Goal: Information Seeking & Learning: Learn about a topic

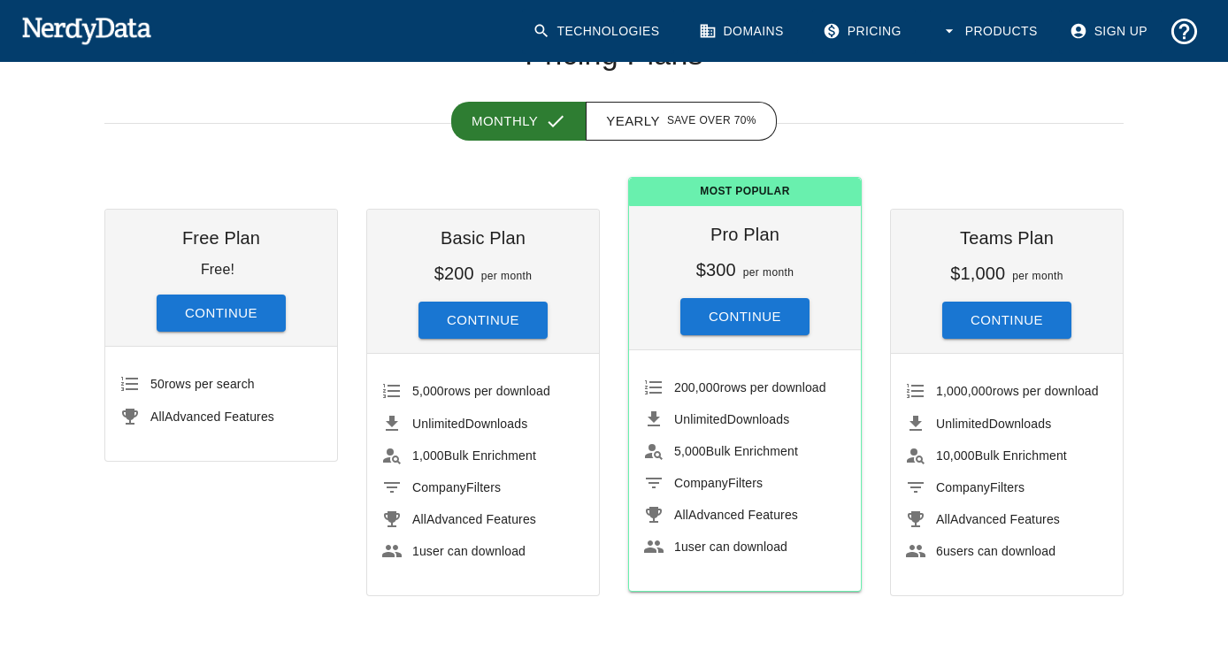
scroll to position [126, 0]
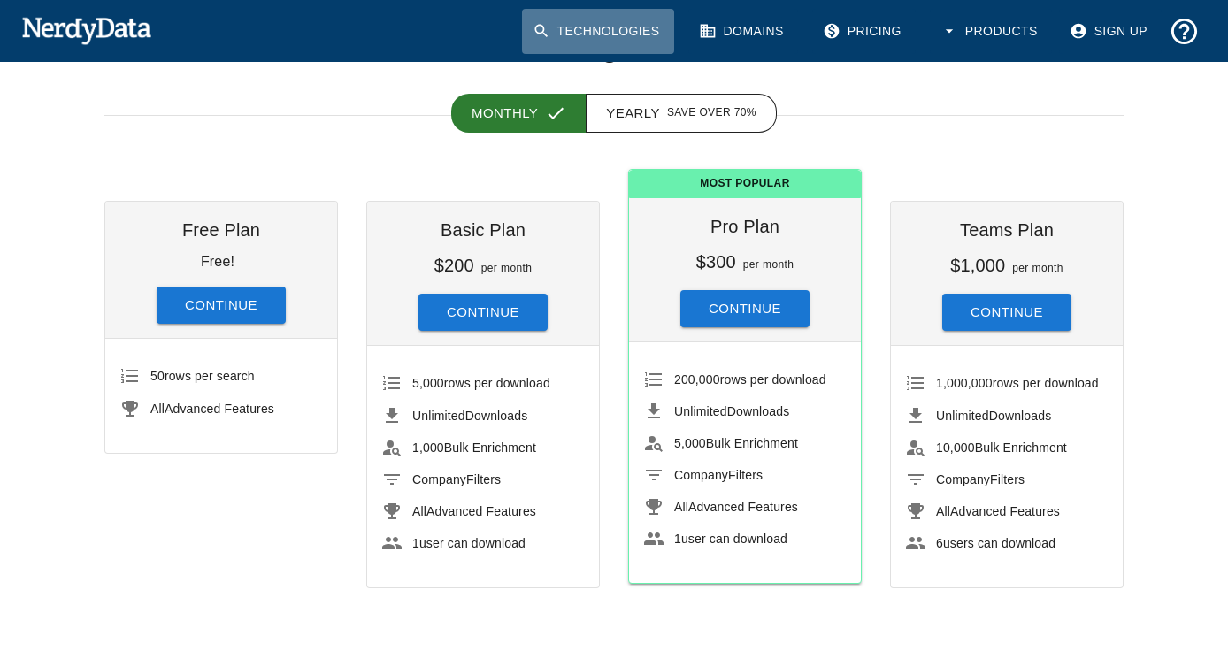
click at [632, 33] on link "Technologies" at bounding box center [598, 31] width 152 height 45
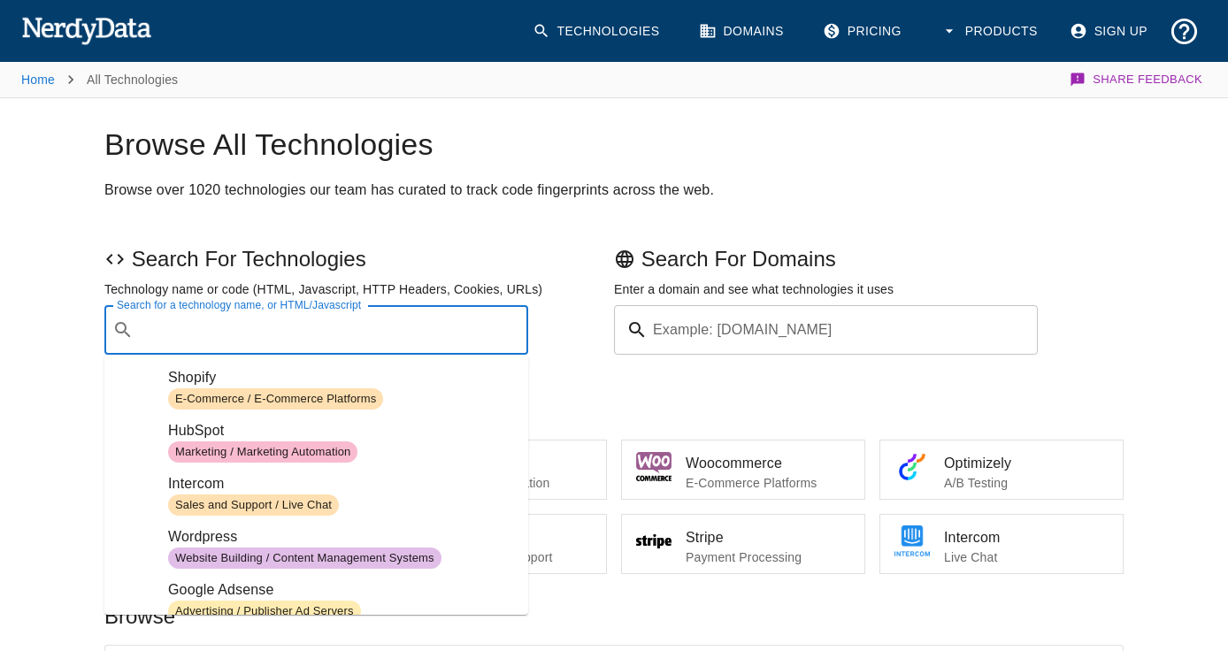
click at [340, 338] on input "Search for a technology name, or HTML/Javascript" at bounding box center [330, 330] width 379 height 34
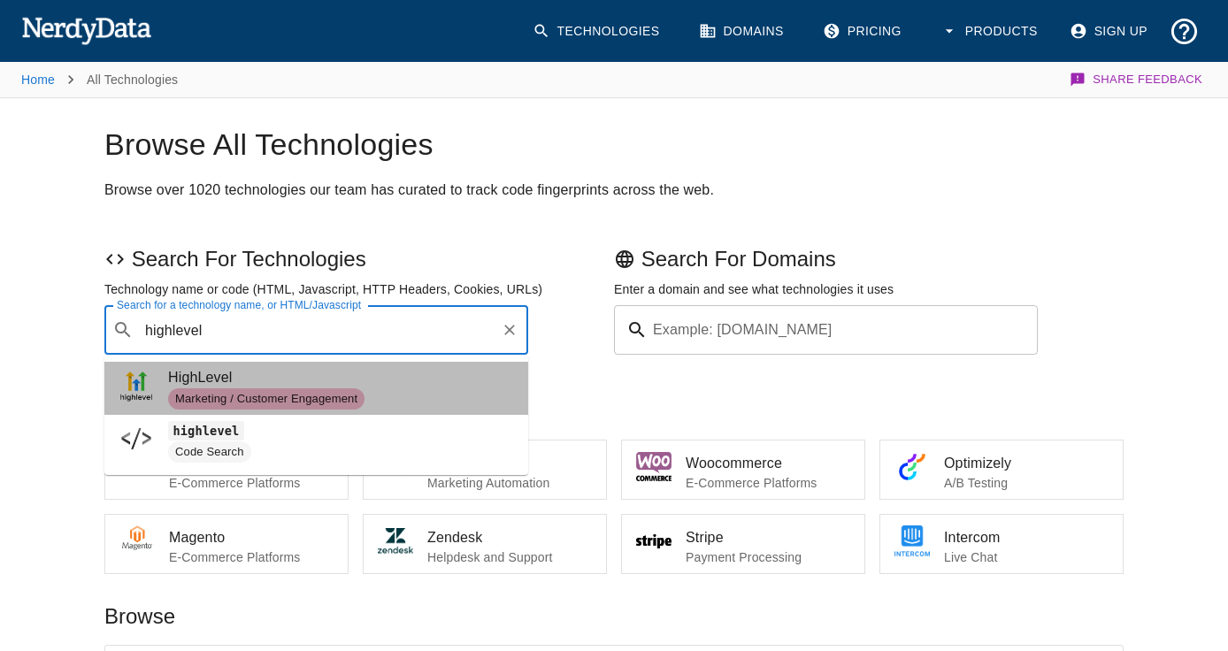
click at [261, 379] on span "HighLevel" at bounding box center [341, 377] width 346 height 21
type input "highlevel"
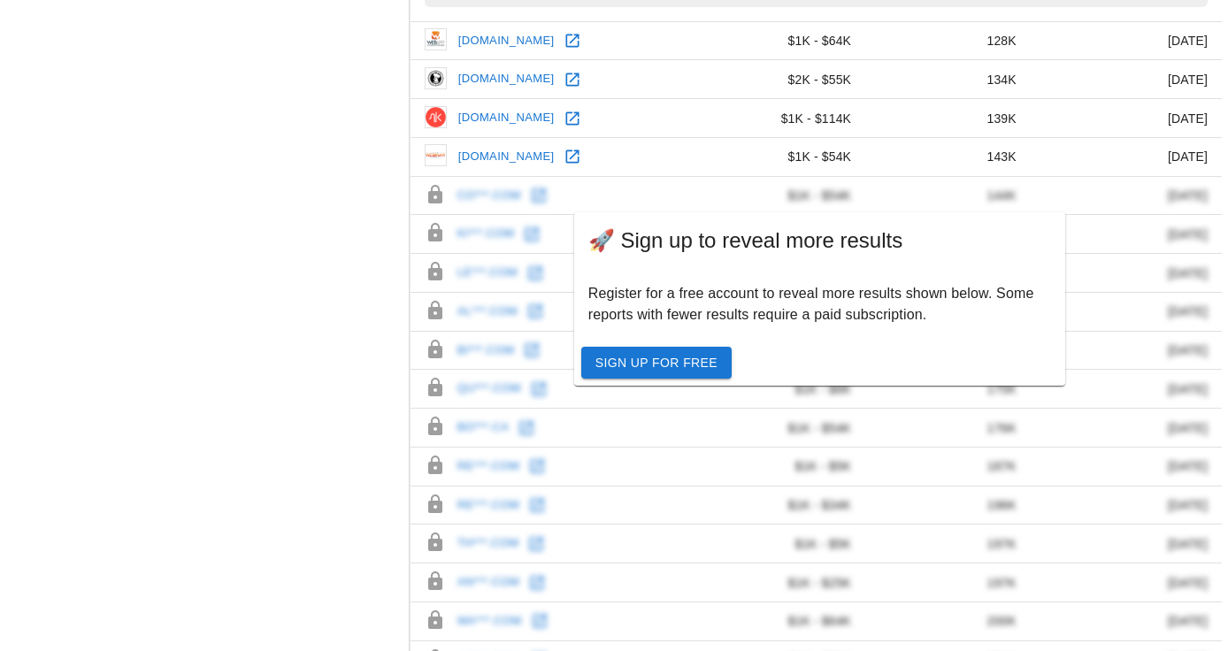
scroll to position [1185, 0]
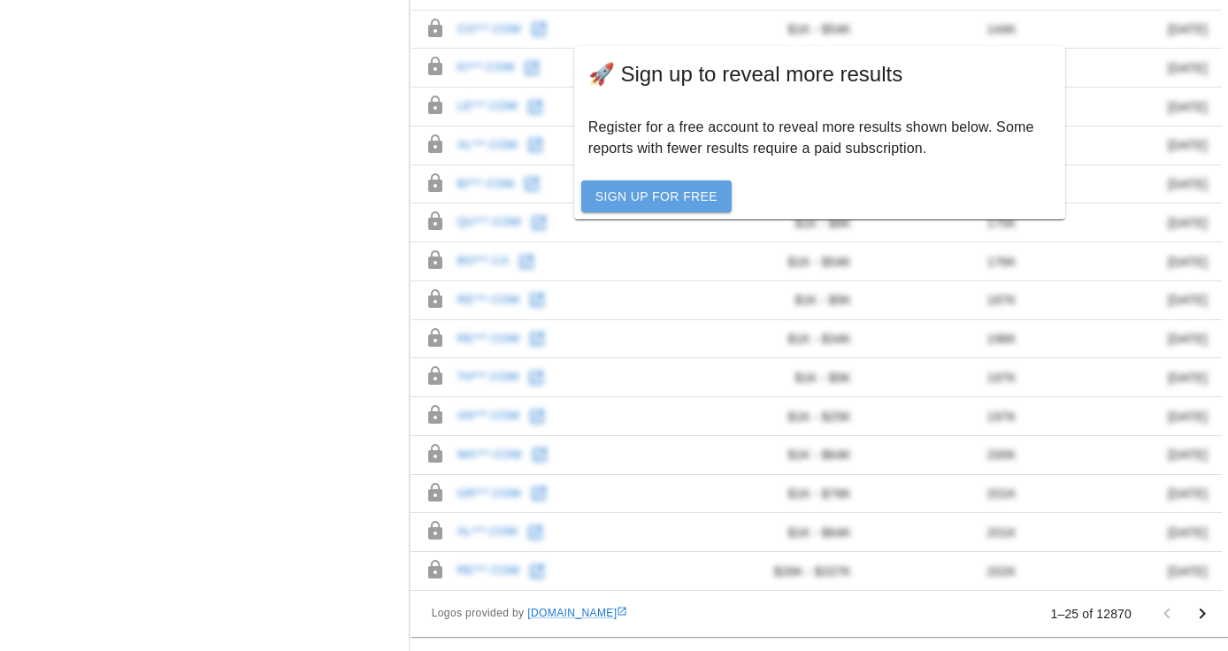
click at [666, 187] on link "Sign Up For Free" at bounding box center [656, 196] width 150 height 33
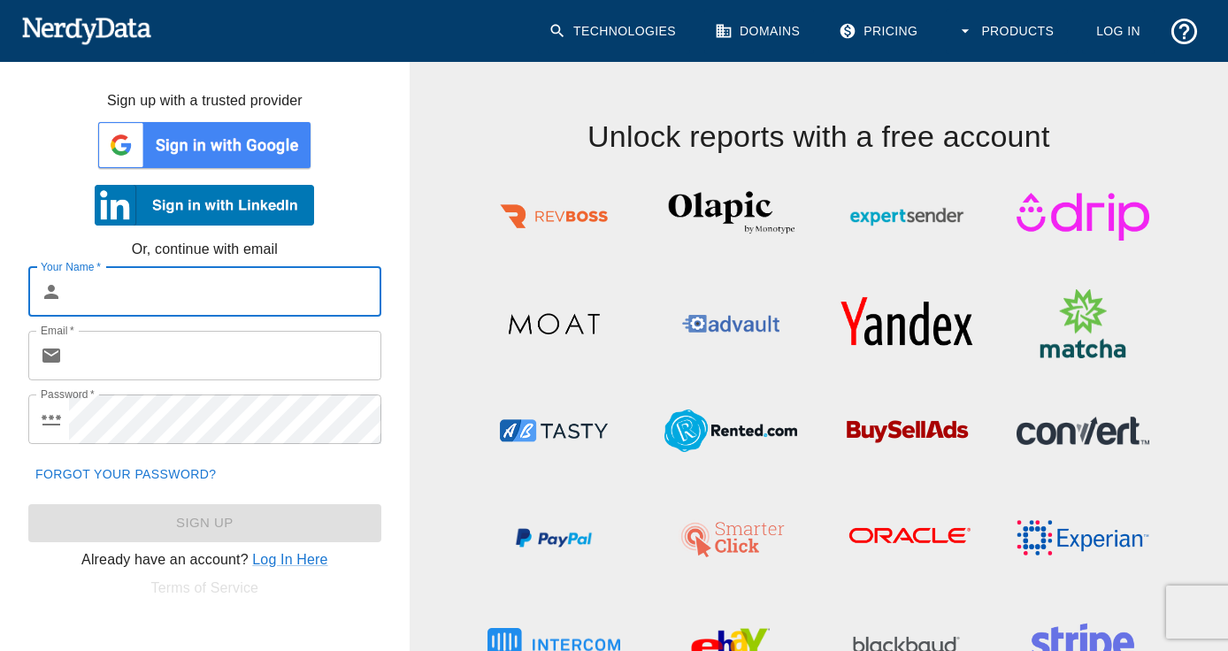
click at [189, 140] on img at bounding box center [204, 145] width 219 height 53
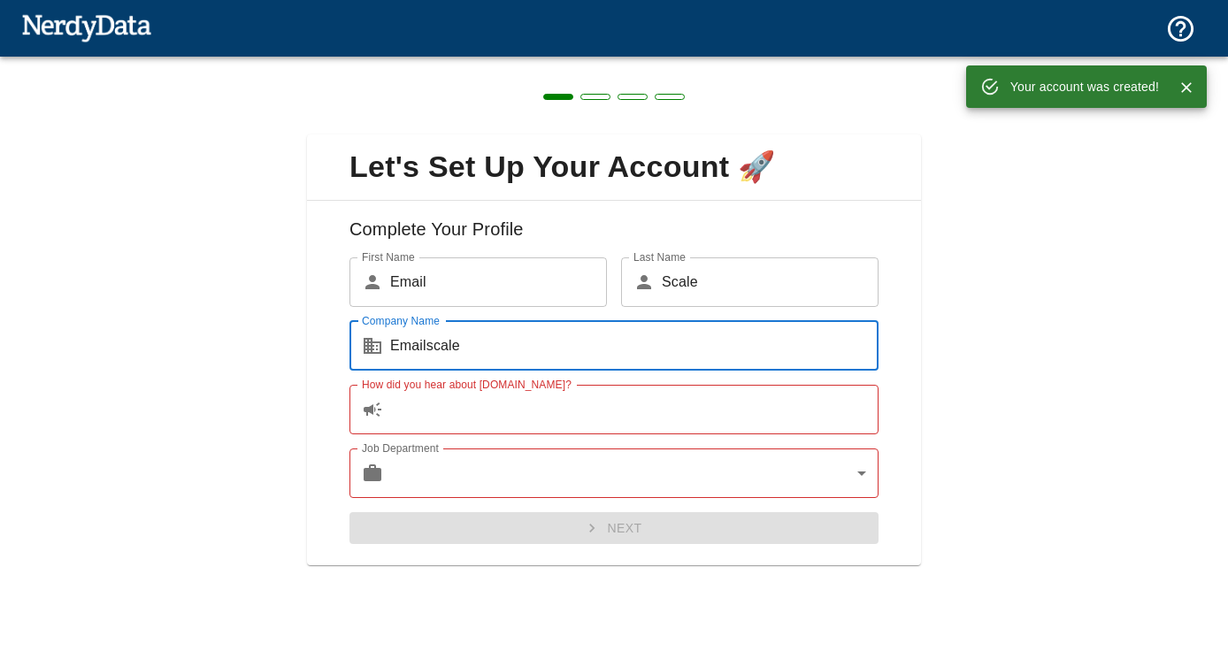
type input "Emailscale"
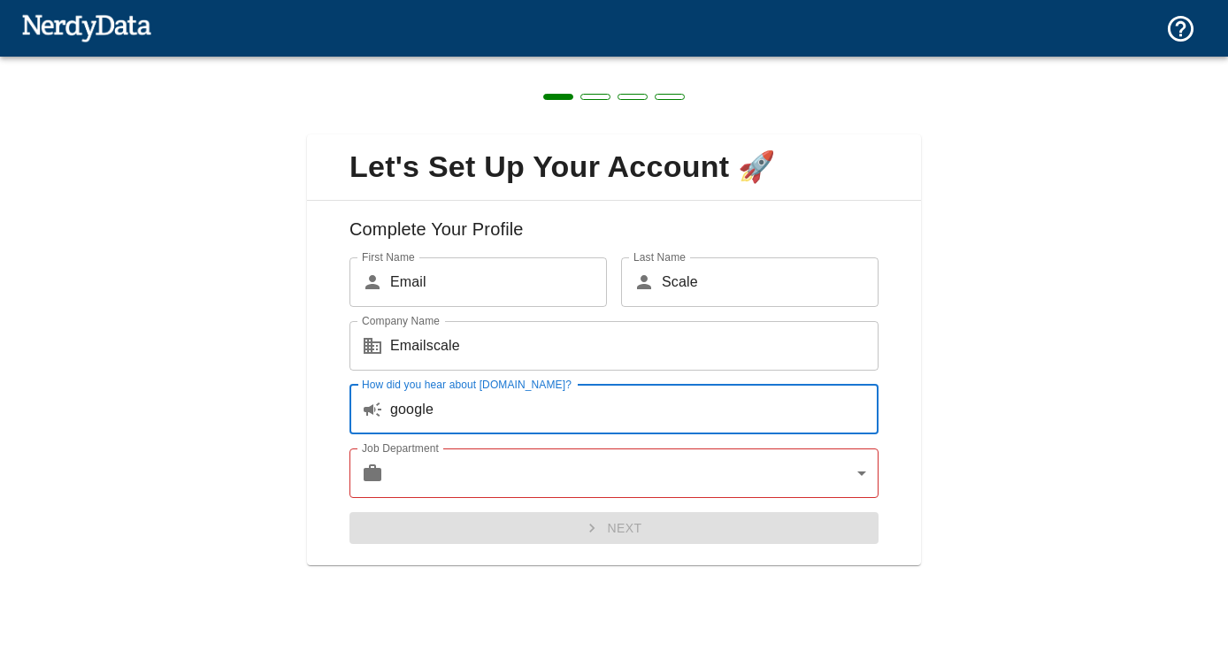
type input "google"
click at [545, 62] on body "Technologies Domains Pricing Products Create a Report Create a list of websites…" at bounding box center [614, 31] width 1228 height 62
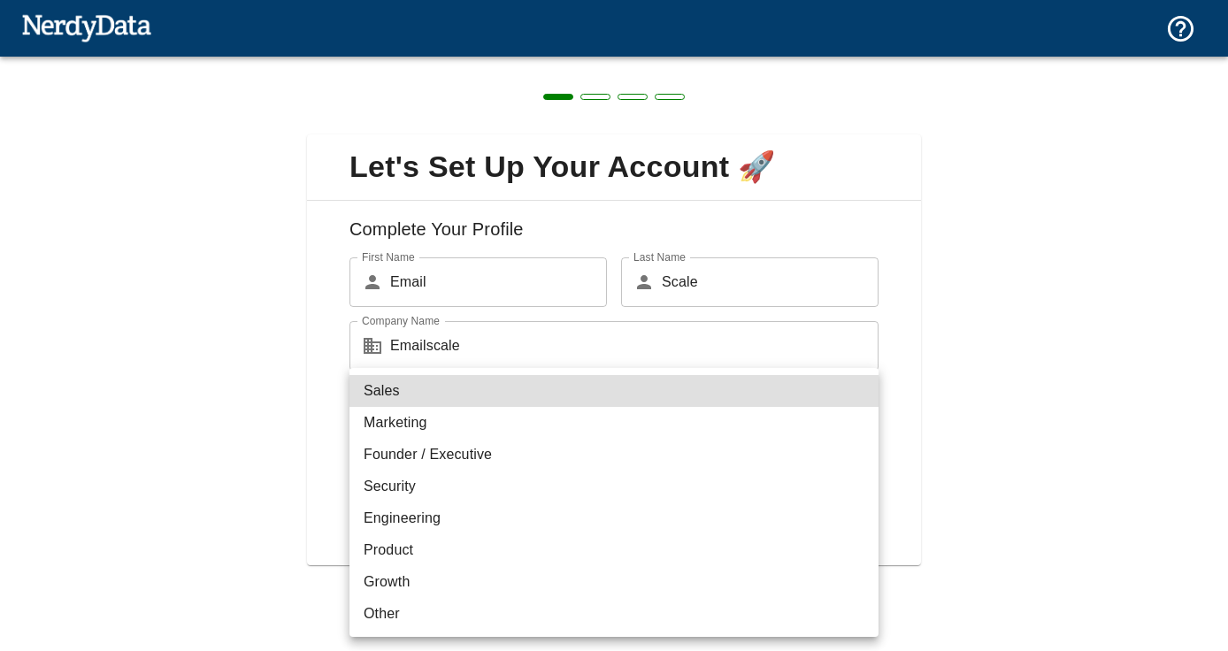
click at [527, 478] on li "Security" at bounding box center [613, 487] width 529 height 32
type input "security"
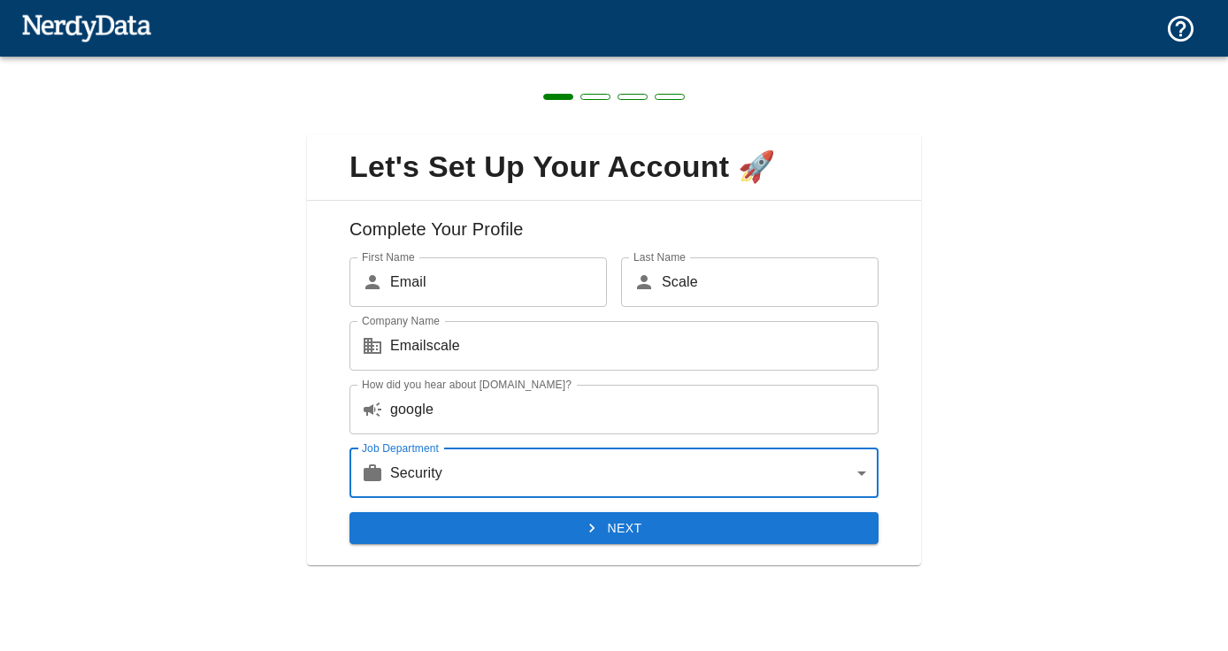
click at [570, 519] on button "Next" at bounding box center [613, 528] width 529 height 33
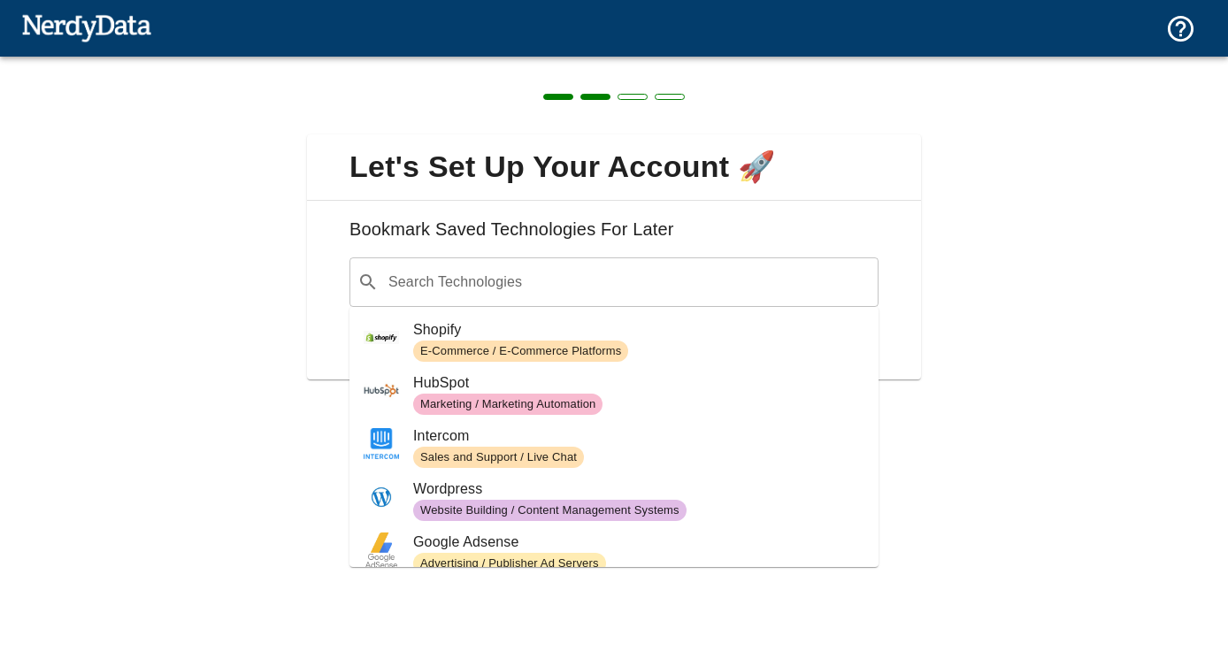
click at [540, 263] on div "​ Search Technologies" at bounding box center [613, 282] width 529 height 50
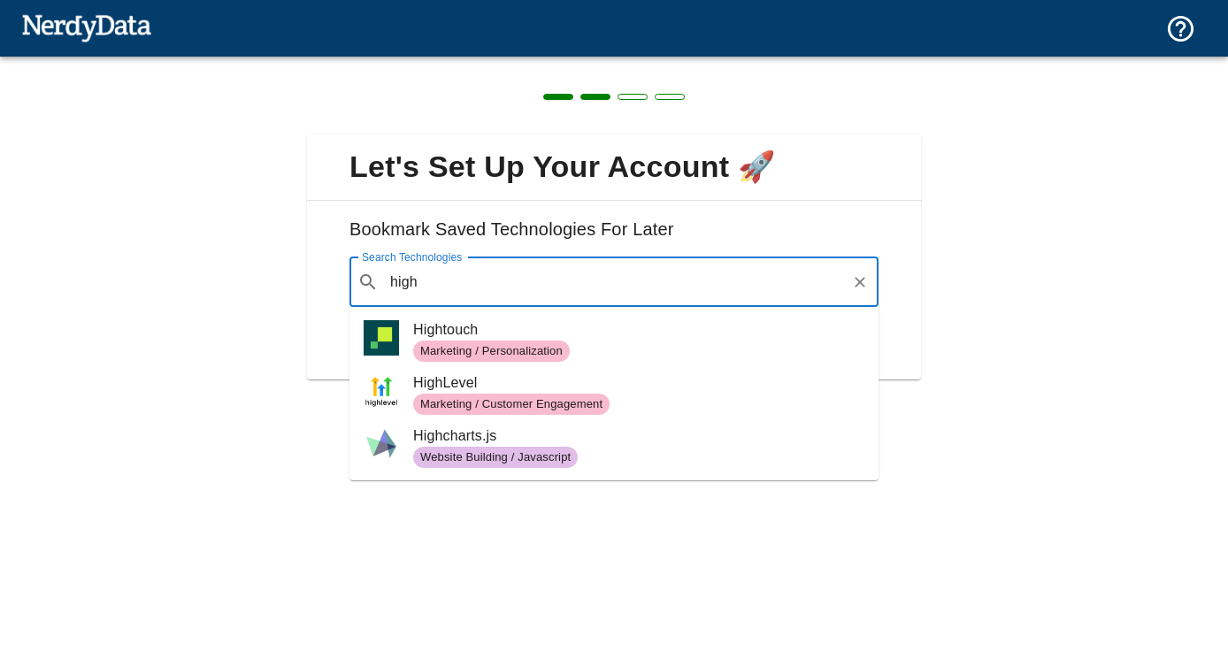
click at [465, 394] on div "Marketing / Customer Engagement" at bounding box center [511, 404] width 196 height 21
type input "high"
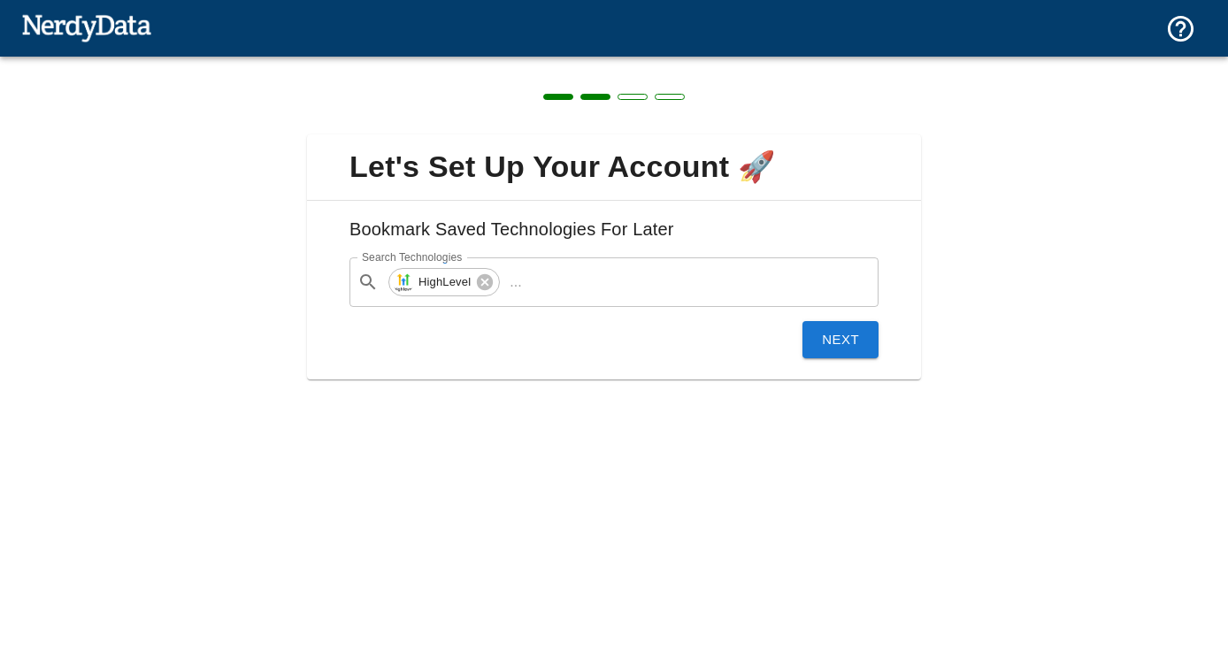
click at [836, 341] on button "Next" at bounding box center [840, 339] width 76 height 37
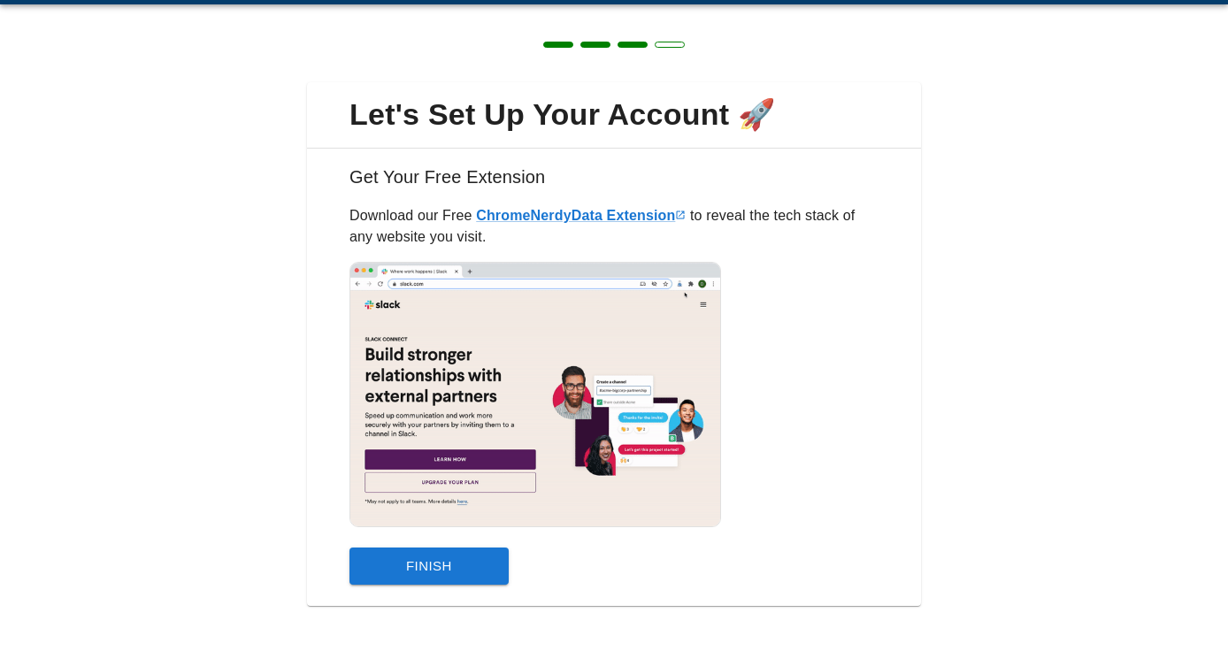
scroll to position [63, 0]
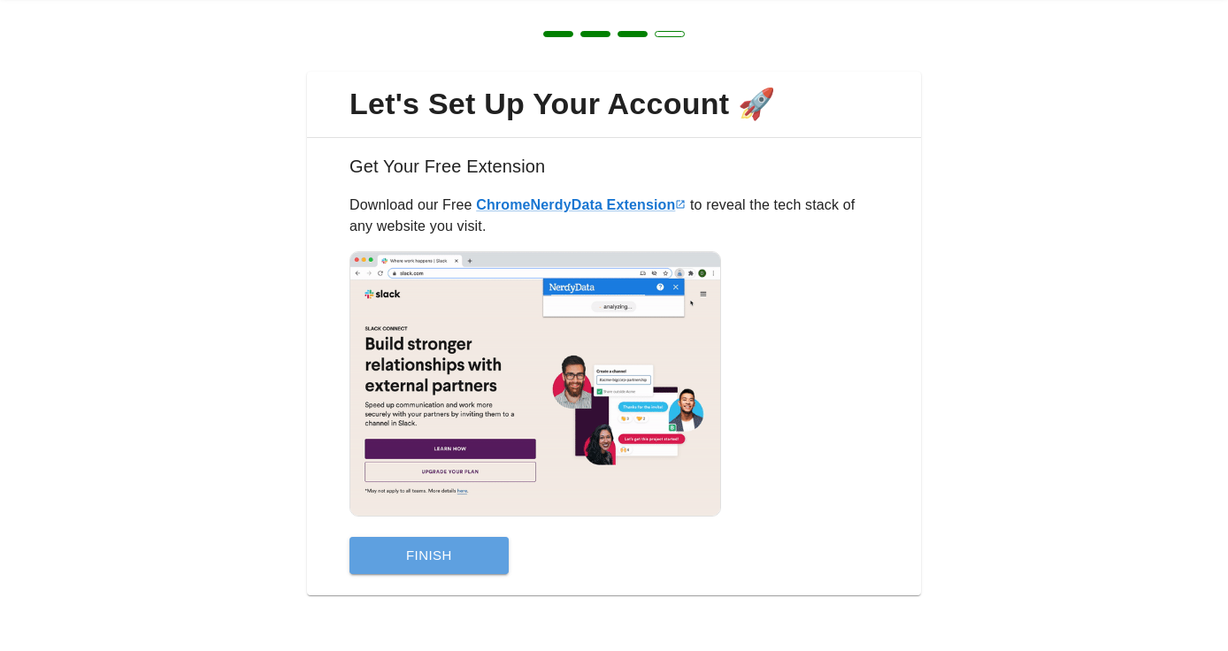
click at [434, 558] on button "Finish" at bounding box center [428, 555] width 159 height 37
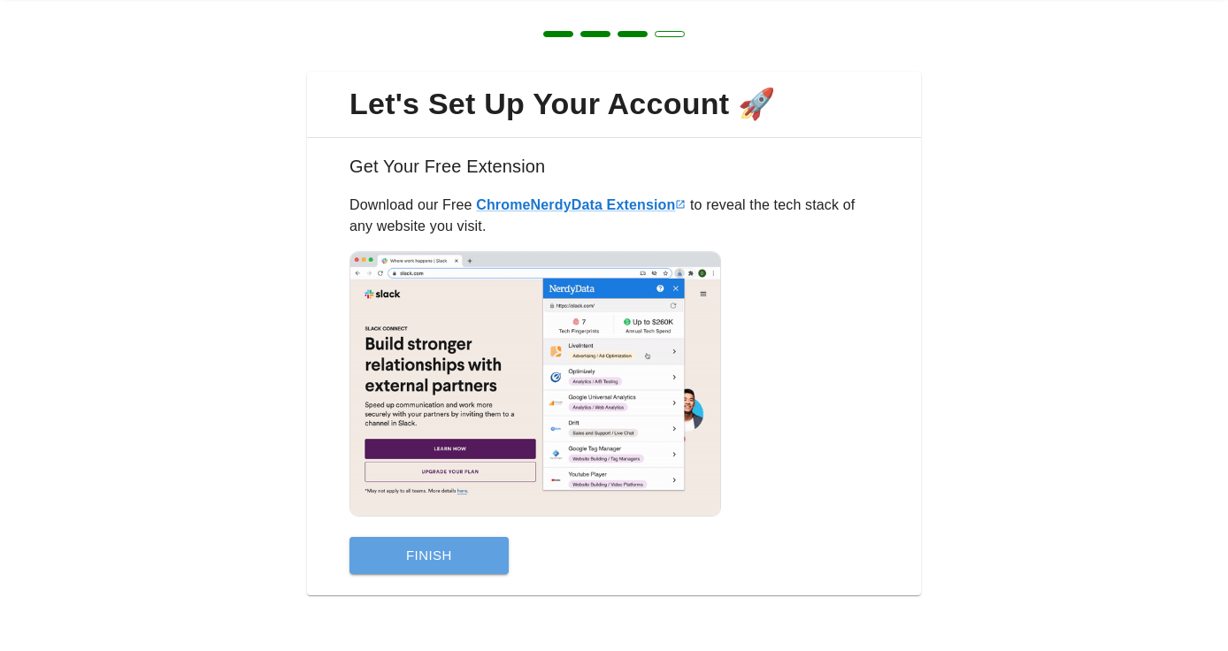
scroll to position [0, 0]
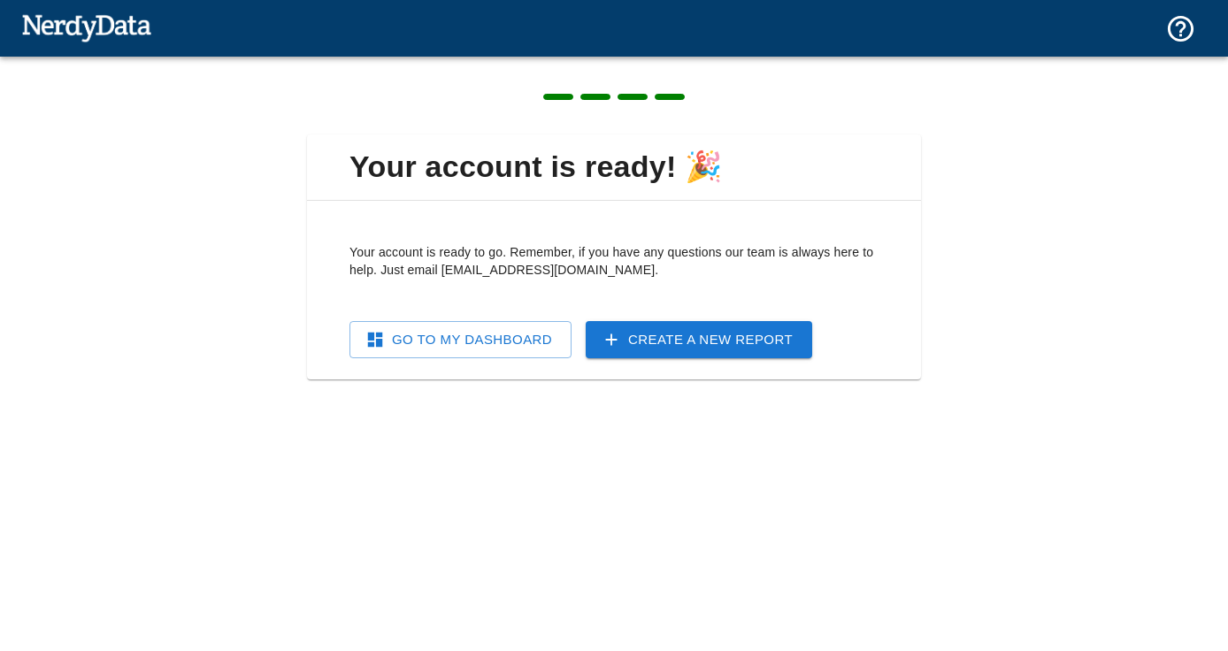
click at [491, 341] on link "Go To My Dashboard" at bounding box center [460, 339] width 222 height 37
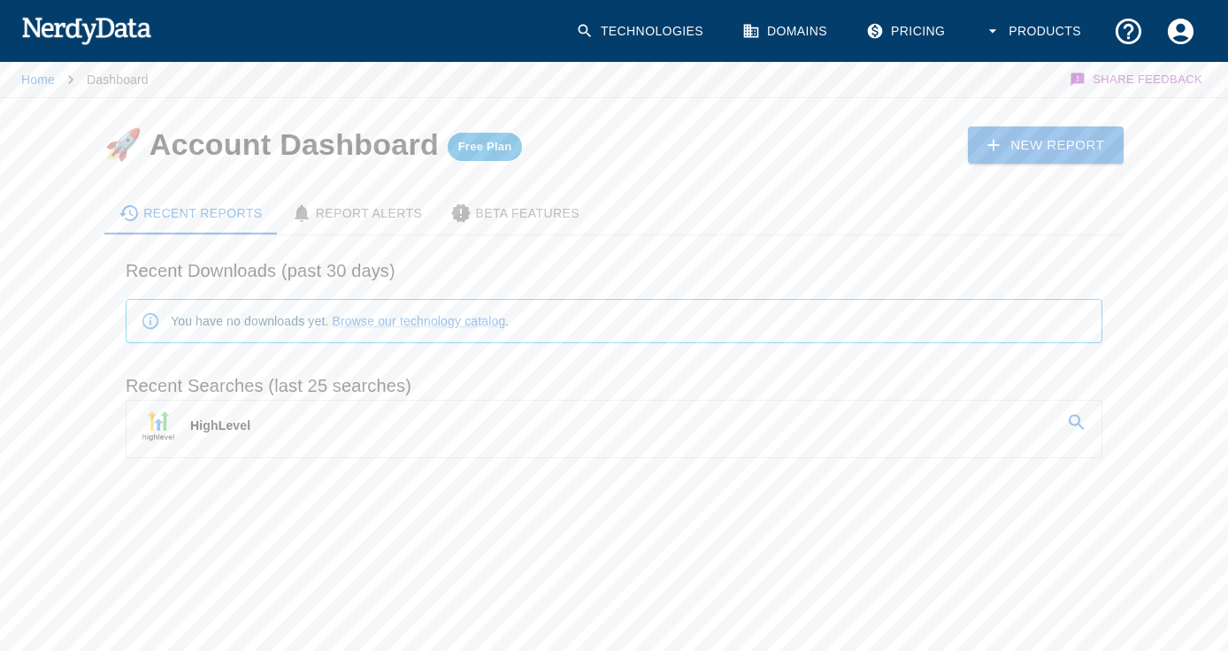
click at [519, 433] on link "HighLevel" at bounding box center [613, 426] width 975 height 50
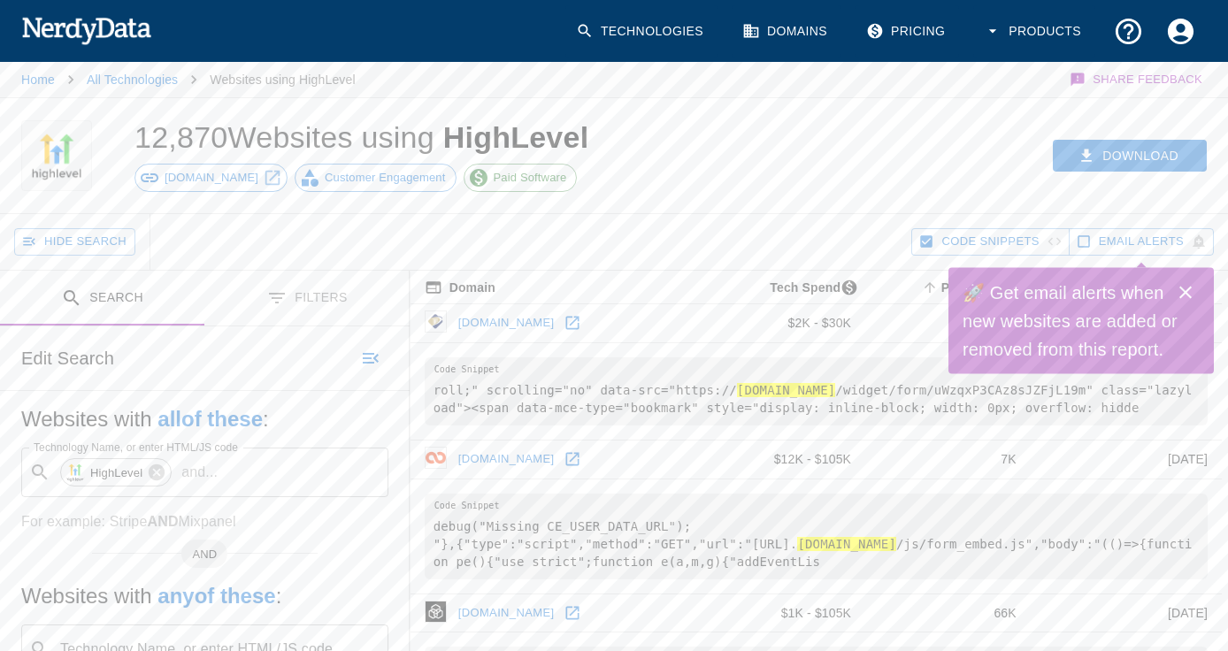
click at [1189, 301] on icon "Close" at bounding box center [1185, 292] width 21 height 21
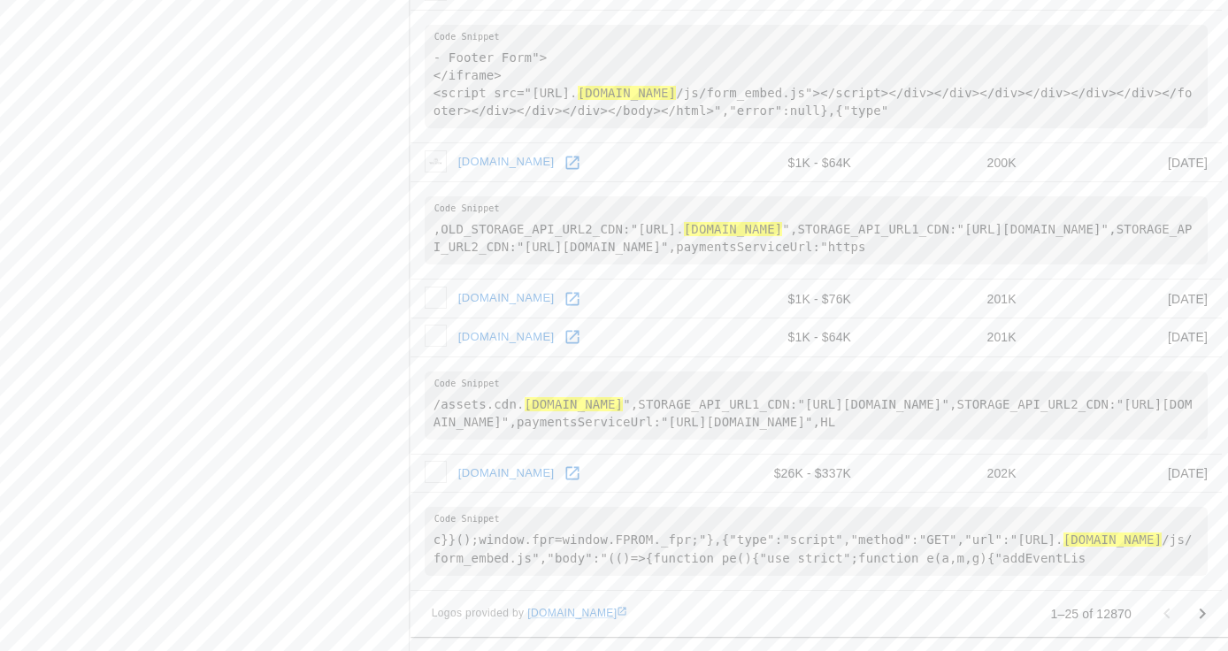
scroll to position [2583, 0]
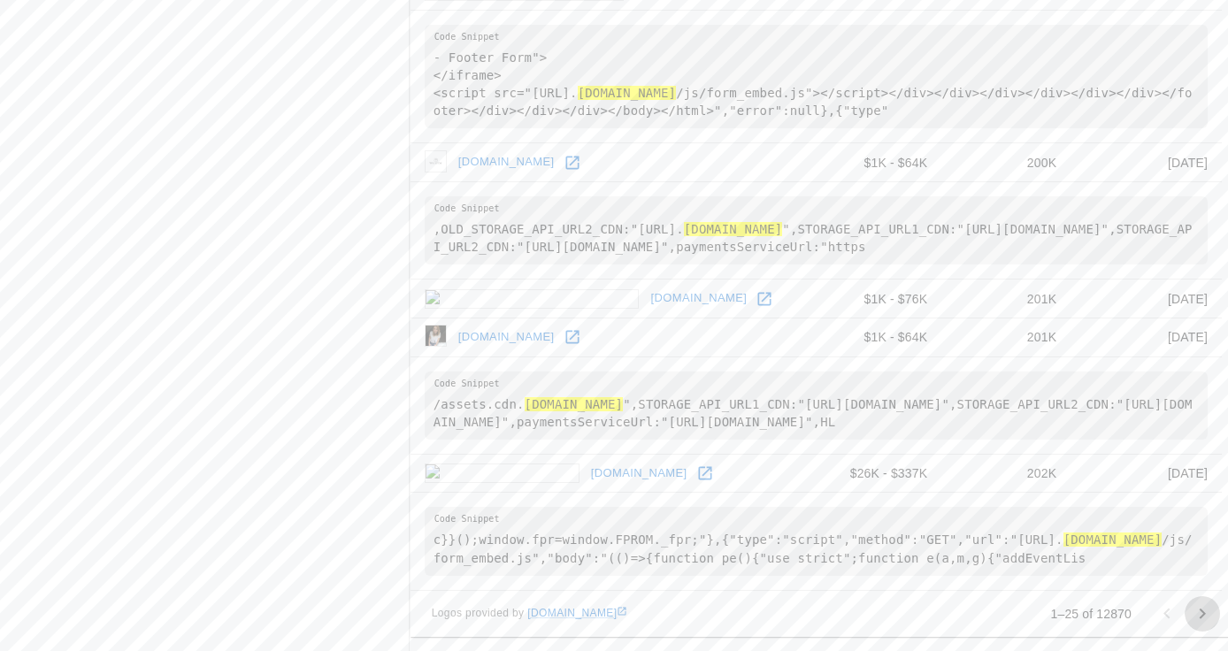
click at [1200, 609] on icon "Go to next page" at bounding box center [1202, 613] width 6 height 11
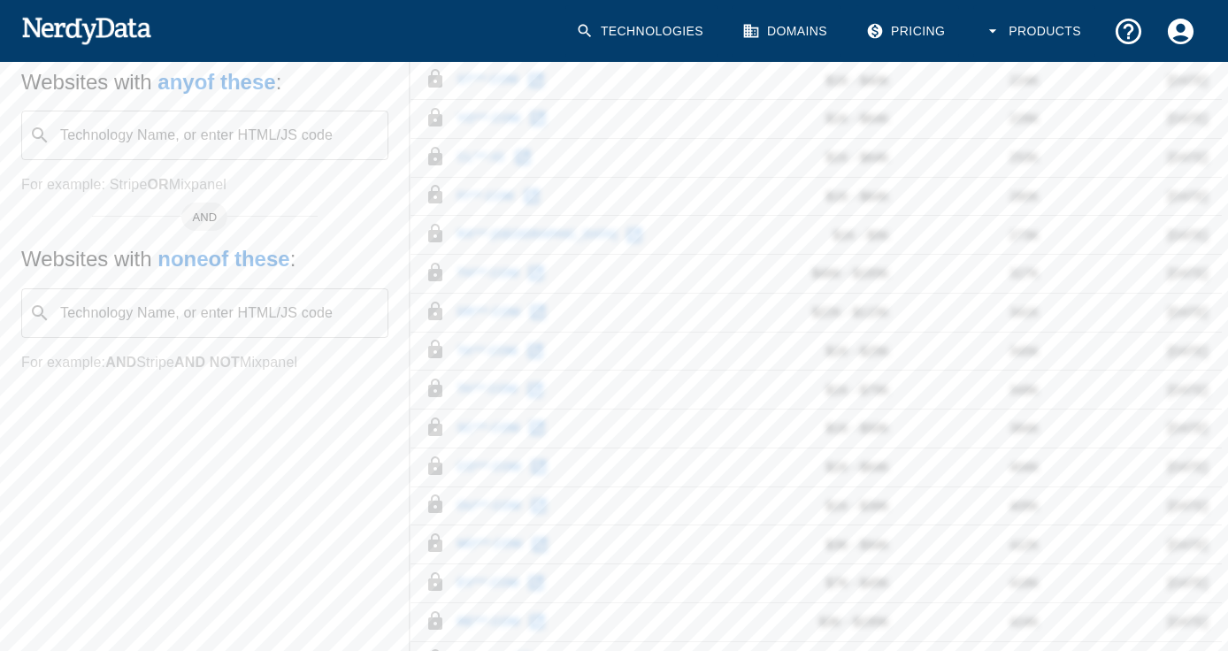
scroll to position [681, 0]
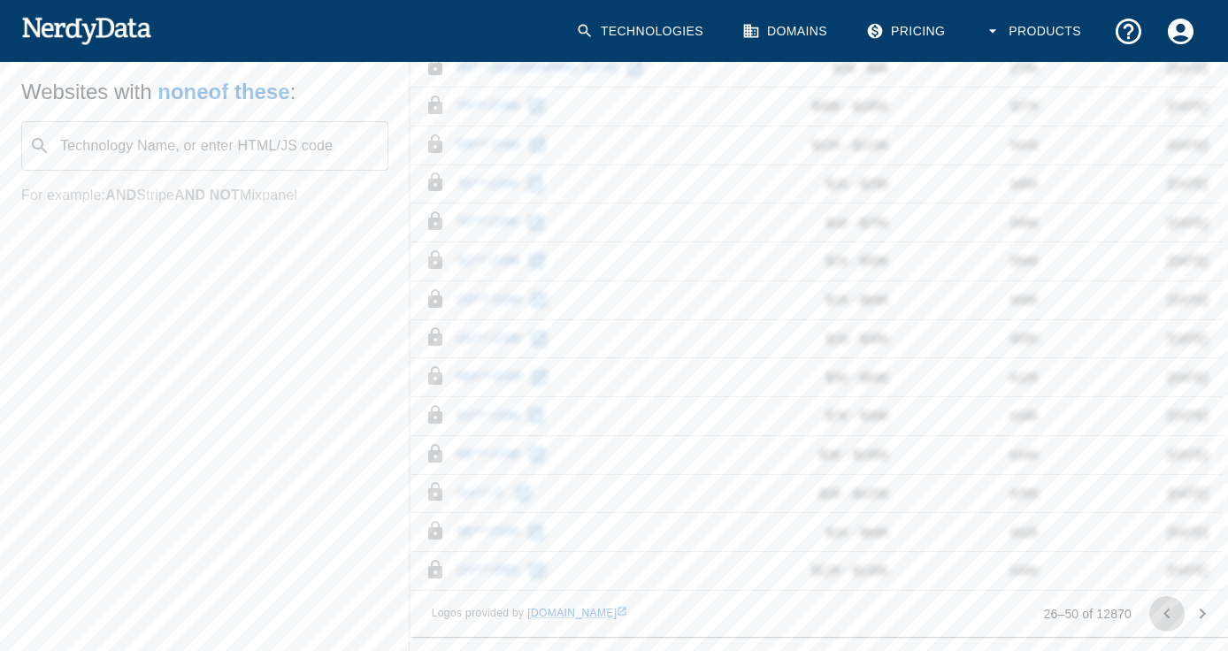
click at [1168, 616] on icon "Go to previous page" at bounding box center [1166, 613] width 21 height 21
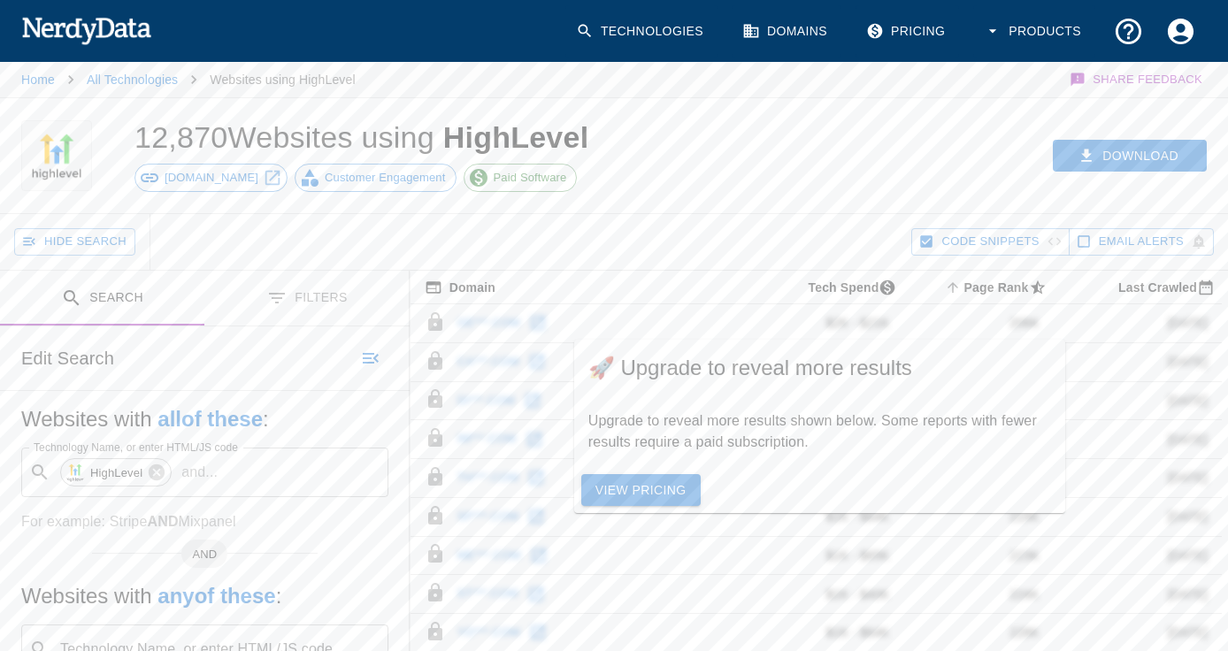
click at [650, 487] on link "View Pricing" at bounding box center [640, 490] width 119 height 33
click at [204, 466] on p "and ..." at bounding box center [199, 472] width 50 height 21
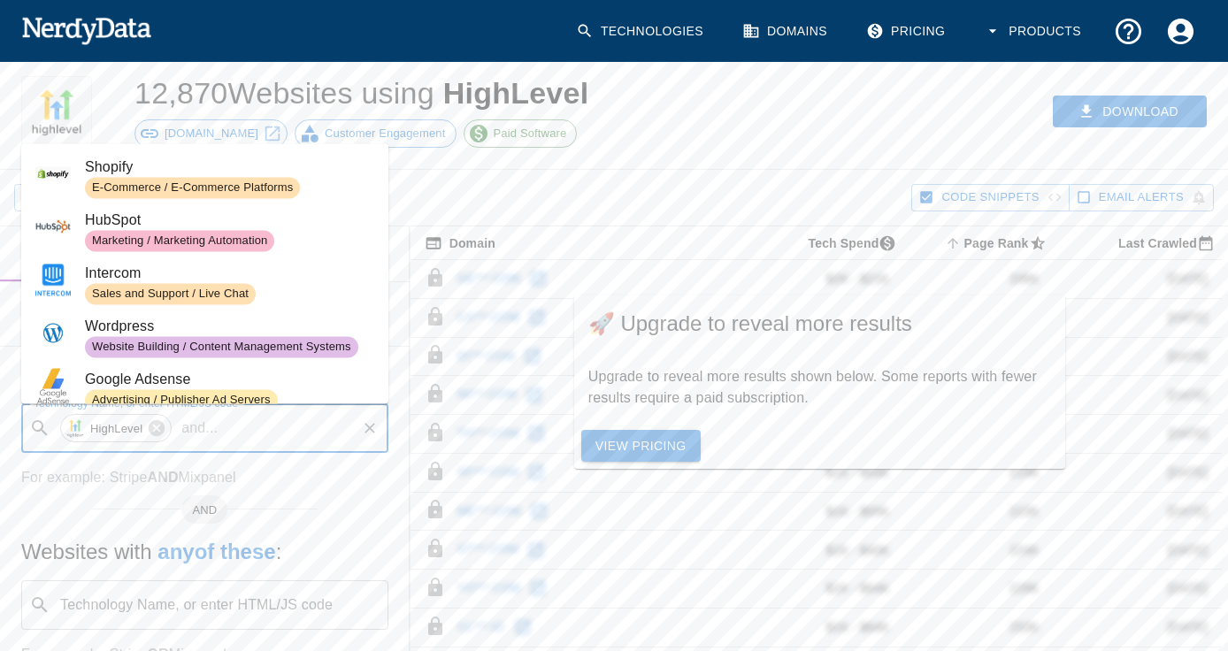
scroll to position [50, 0]
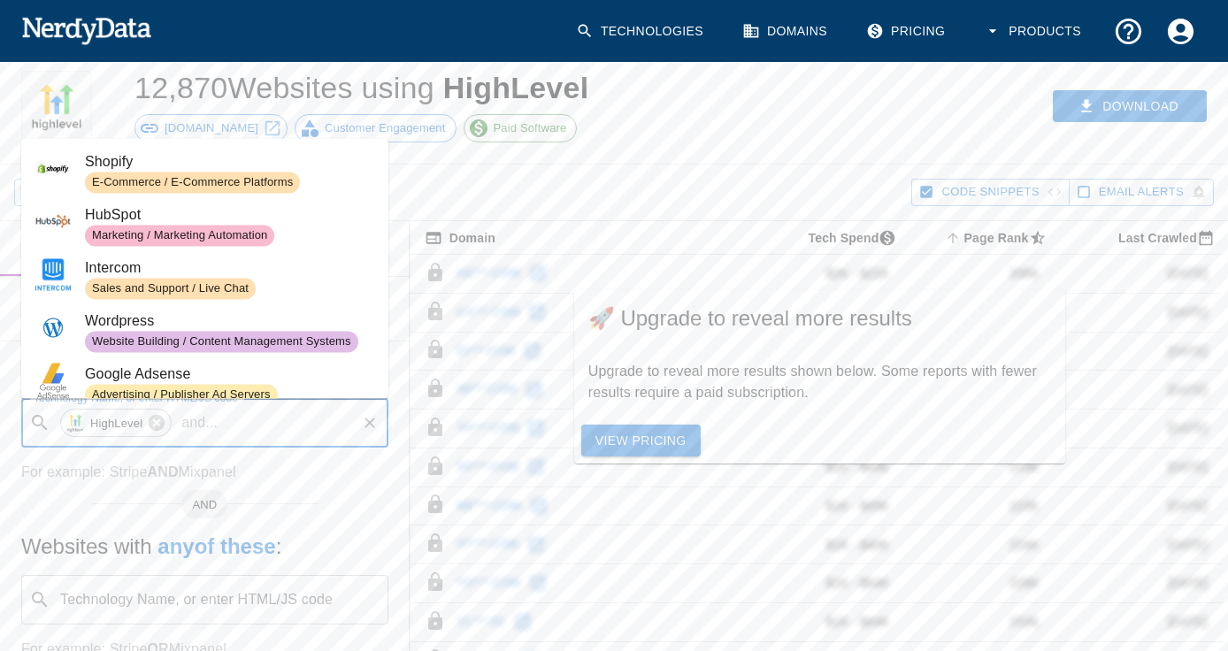
click at [182, 424] on p "and ..." at bounding box center [199, 422] width 50 height 21
click at [158, 425] on icon at bounding box center [156, 422] width 19 height 19
click at [157, 425] on input "Technology Name, or enter HTML/JS code" at bounding box center [218, 423] width 323 height 34
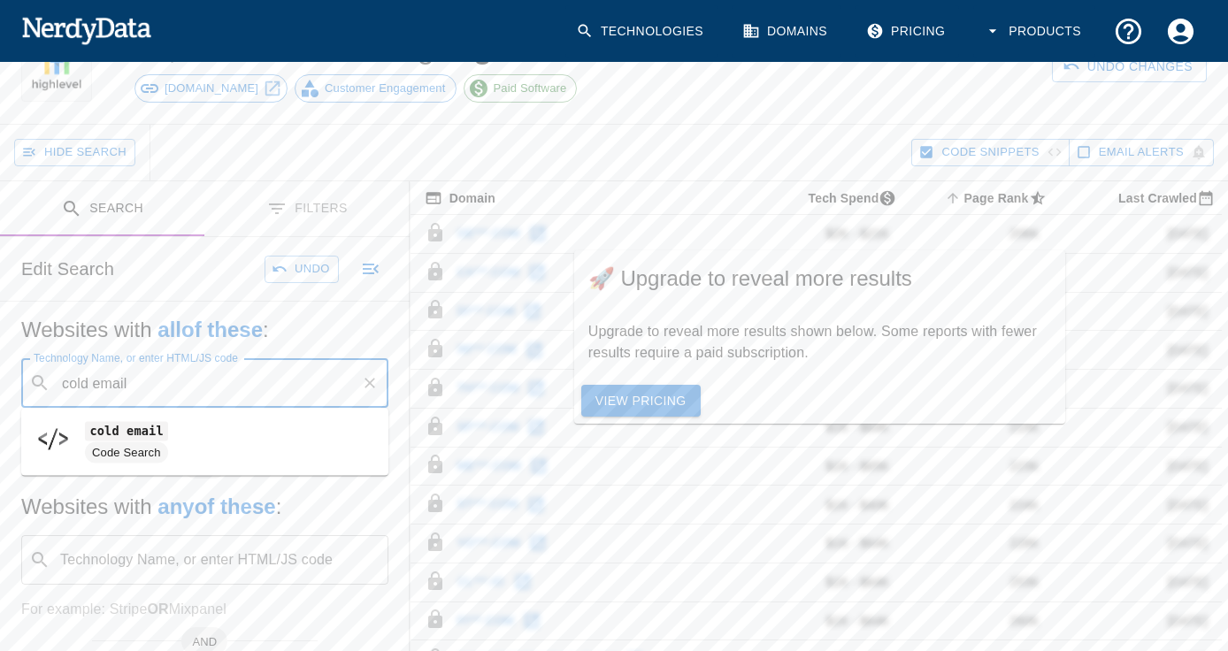
scroll to position [95, 1]
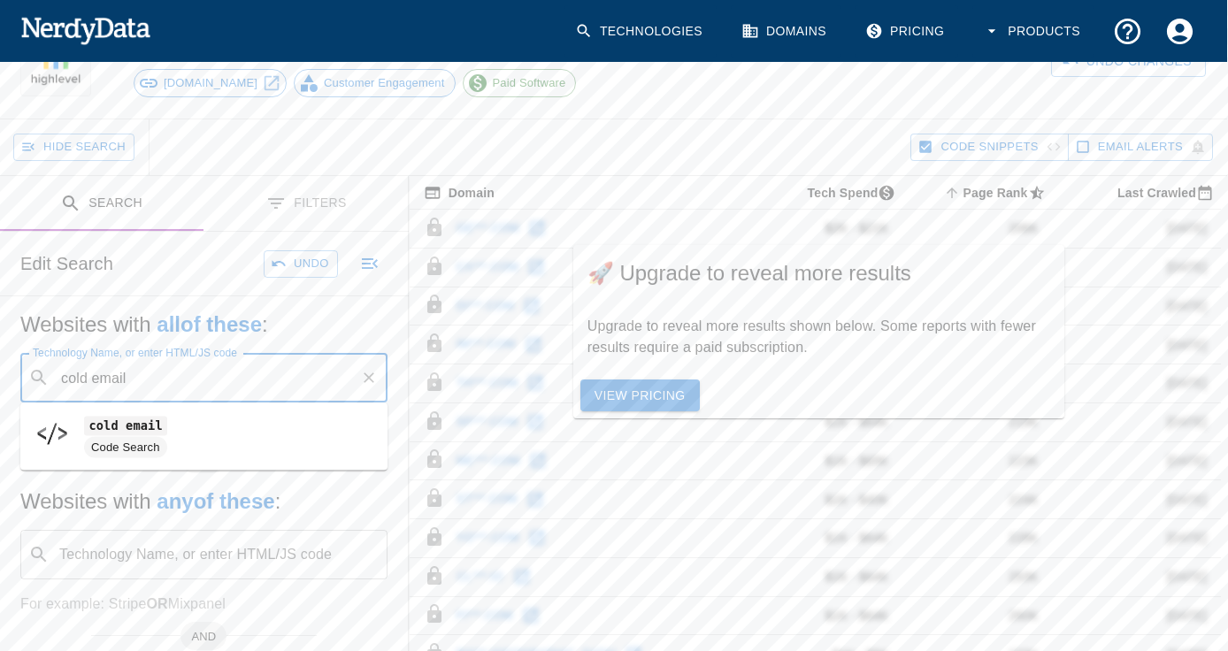
click at [138, 435] on code "cold email" at bounding box center [125, 426] width 83 height 19
type input "cold email"
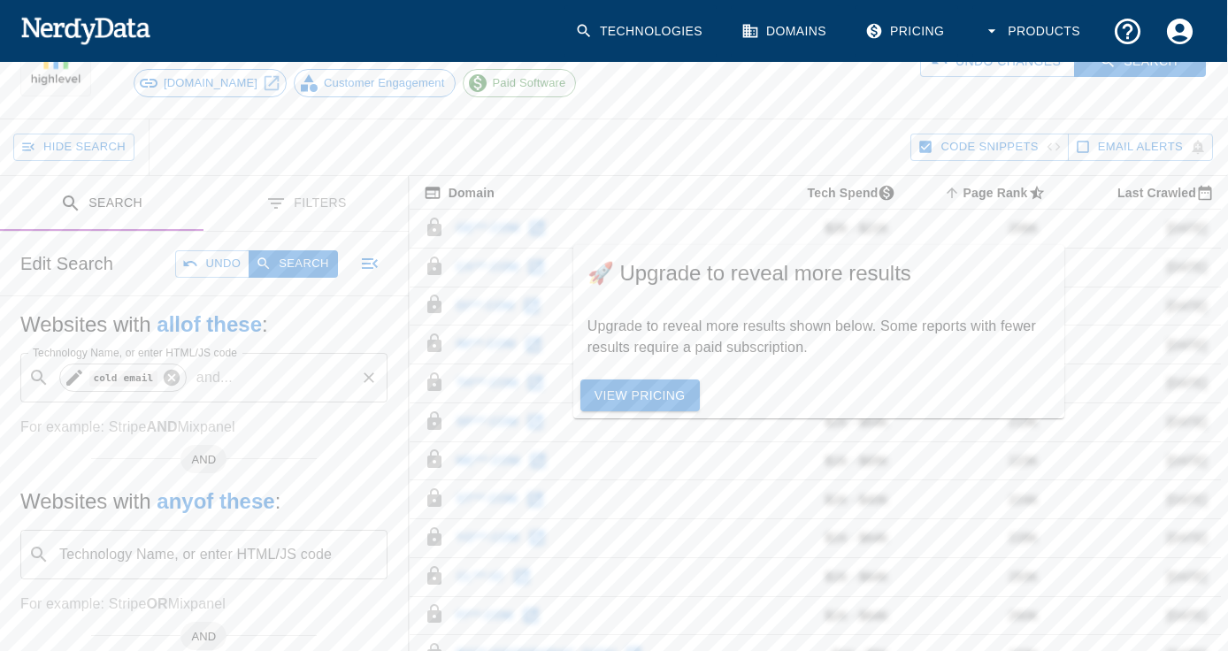
click at [173, 381] on icon at bounding box center [171, 377] width 19 height 19
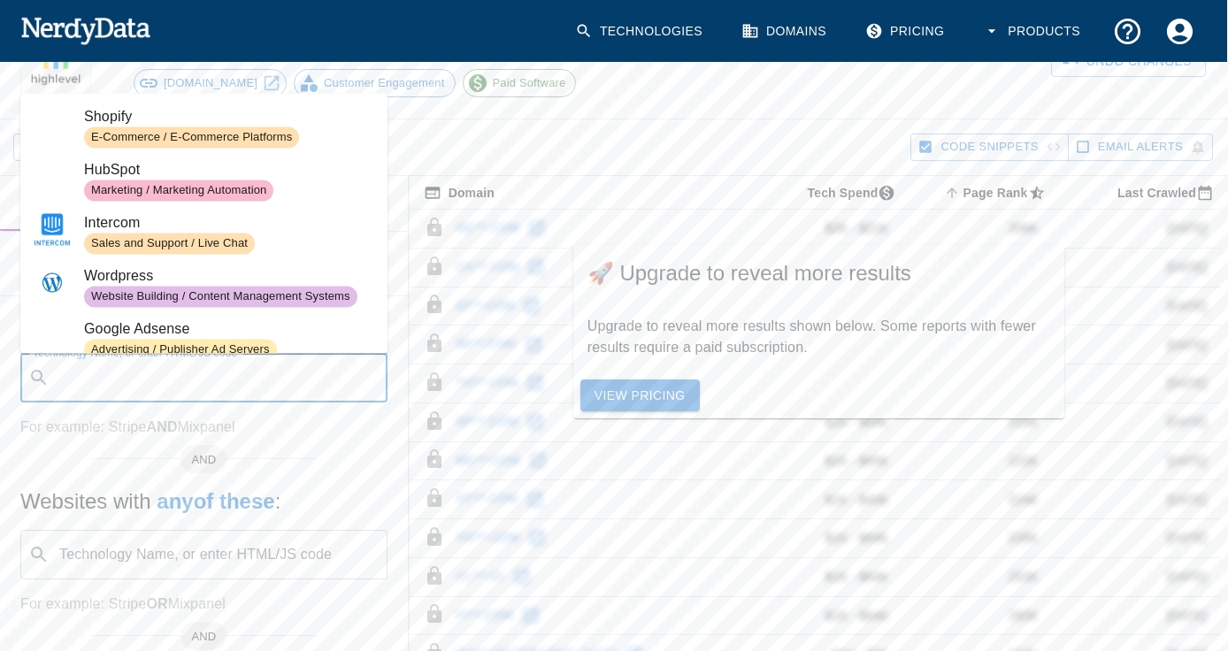
click at [173, 381] on input "Technology Name, or enter HTML/JS code" at bounding box center [218, 378] width 323 height 34
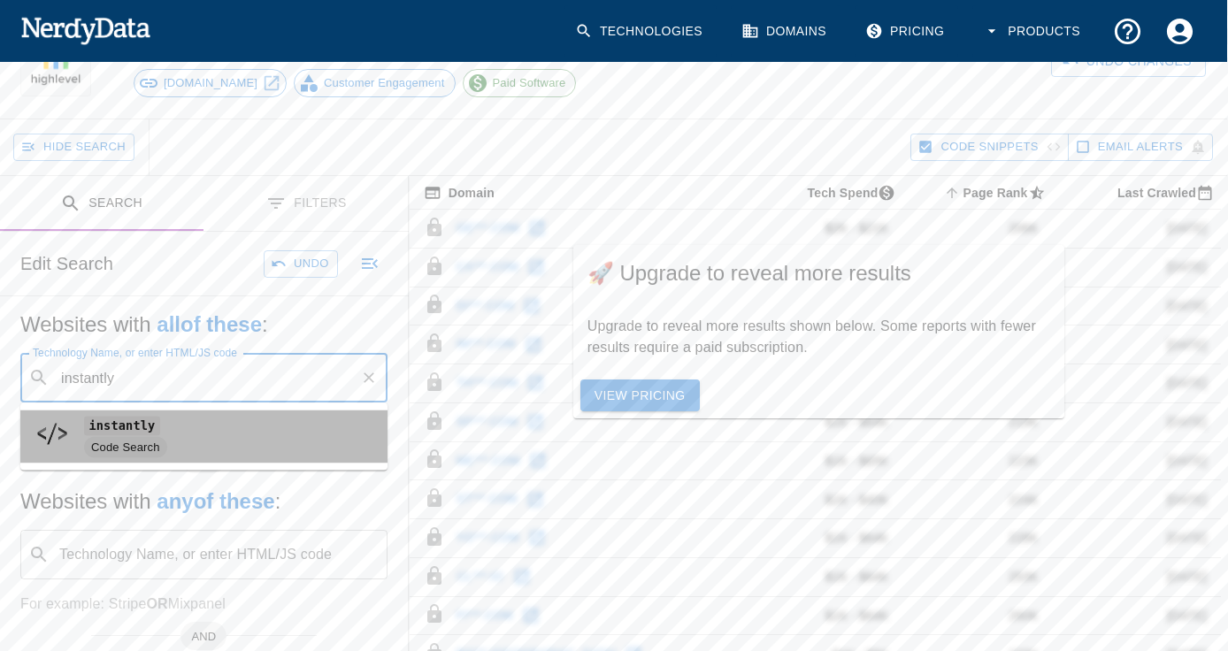
click at [138, 431] on code "instantly" at bounding box center [122, 426] width 76 height 19
type input "instantly"
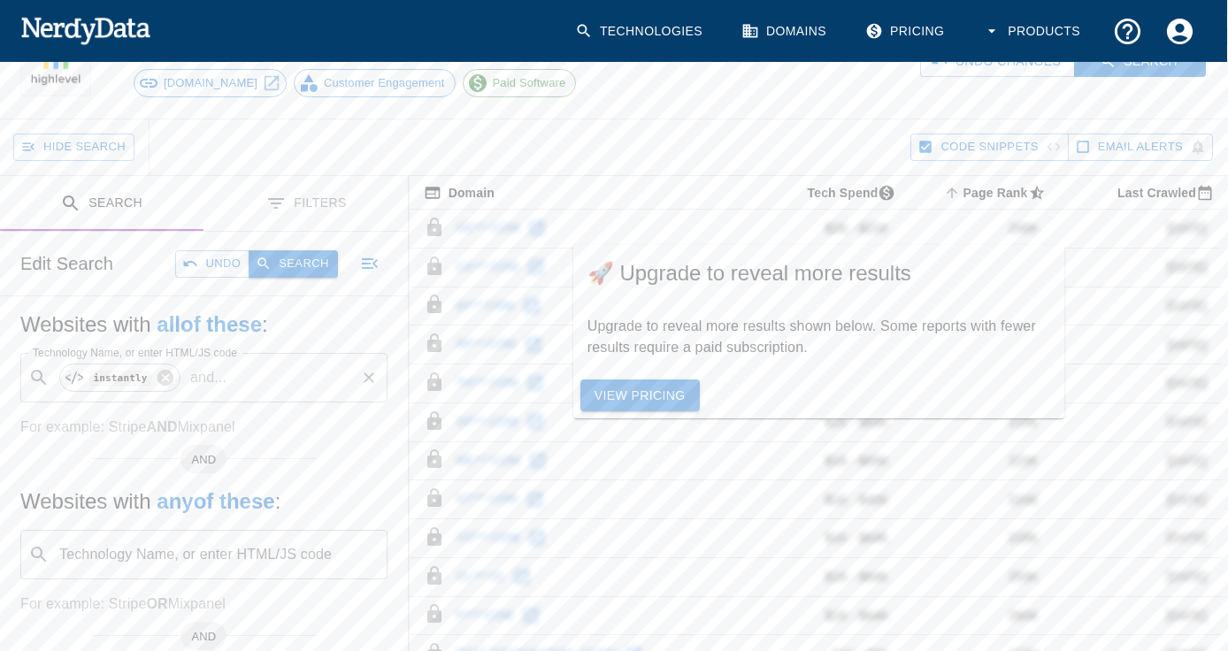
click at [285, 263] on button "Search" at bounding box center [293, 263] width 88 height 27
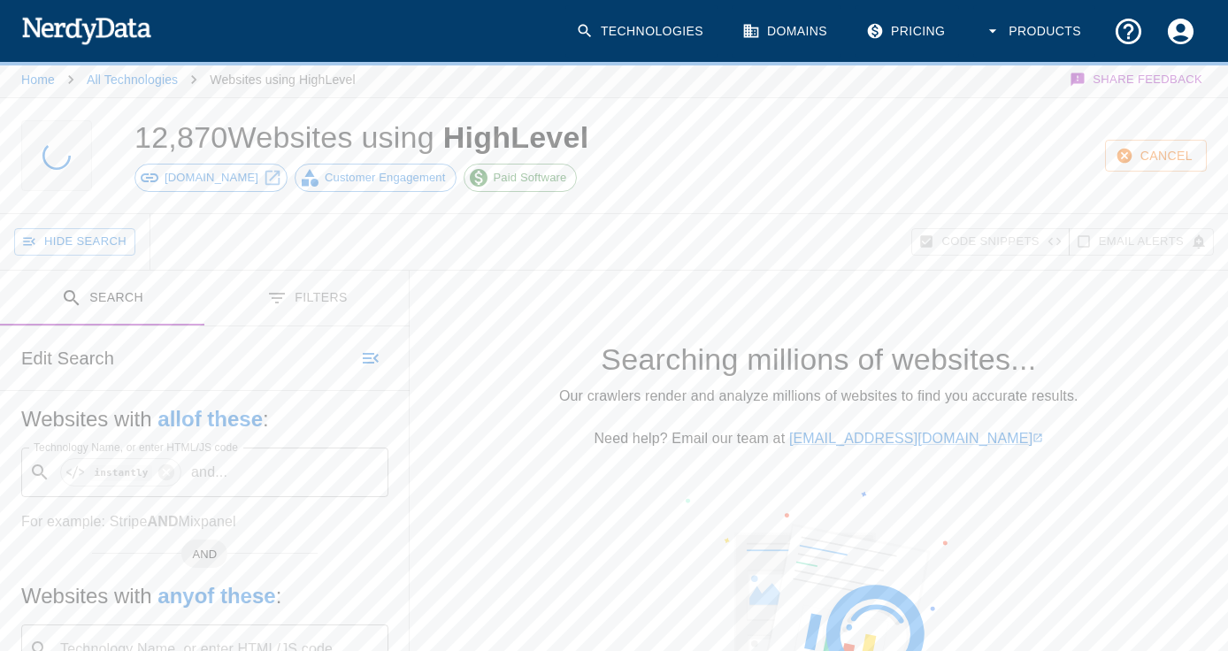
scroll to position [0, 0]
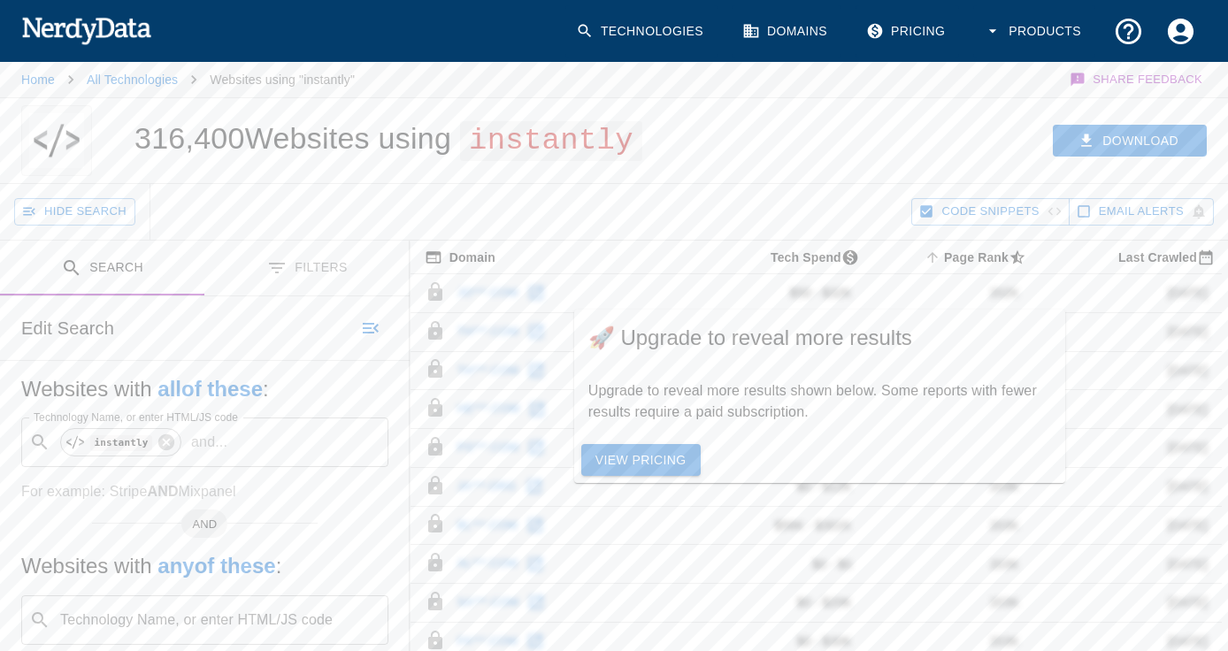
click at [638, 27] on link "Technologies" at bounding box center [641, 31] width 152 height 52
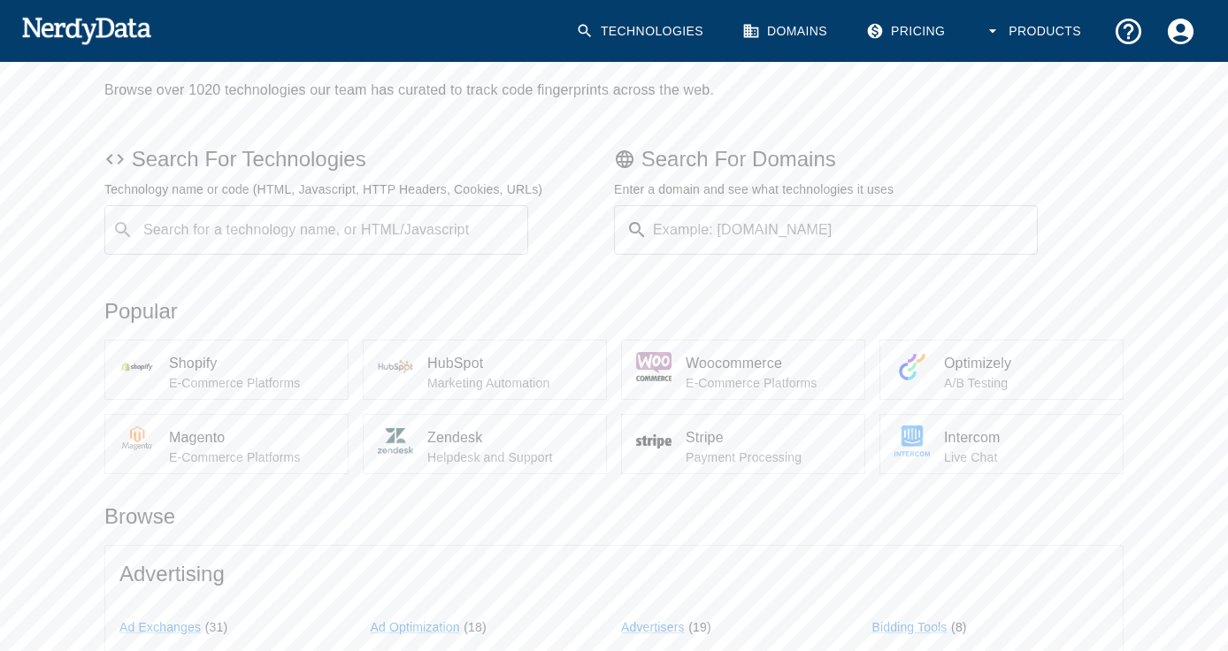
scroll to position [85, 0]
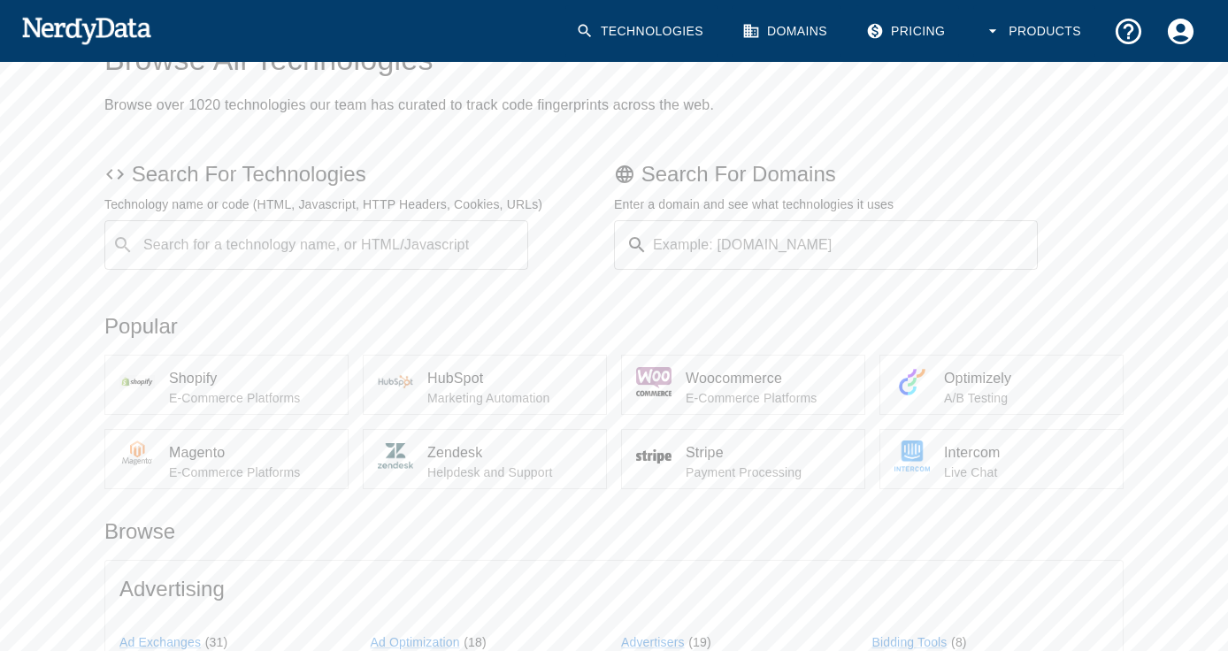
click at [254, 240] on div "Search for a technology name, or HTML/Javascript ​ Search for a technology name…" at bounding box center [316, 245] width 424 height 50
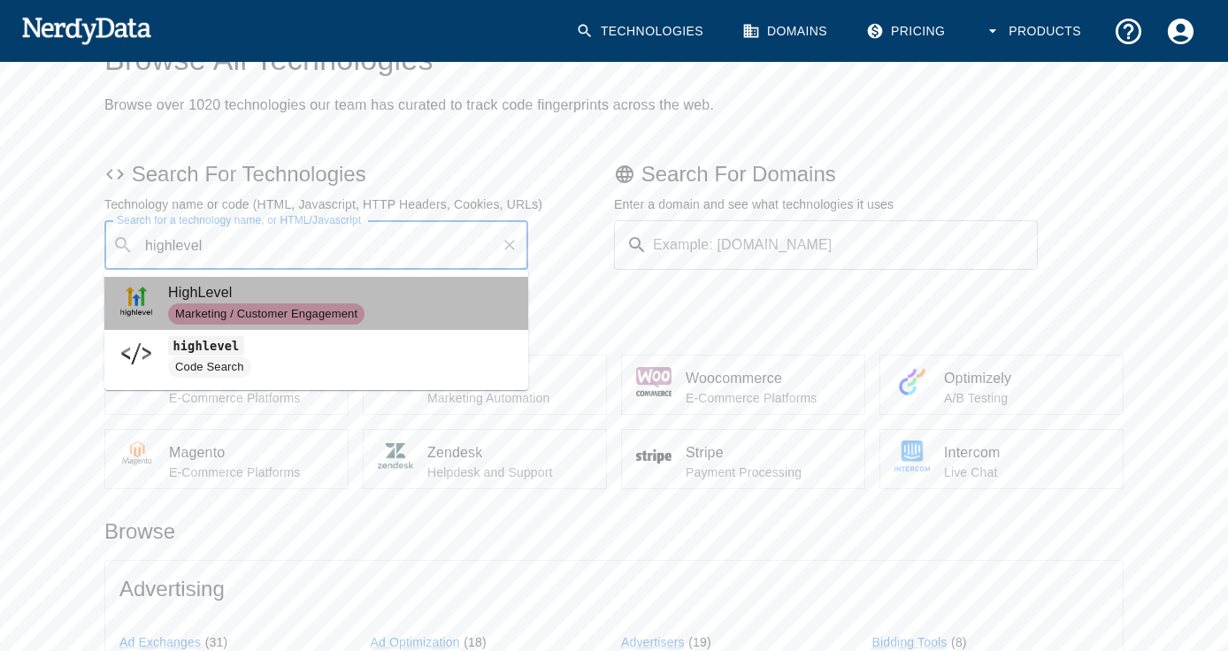
click at [293, 308] on span "Marketing / Customer Engagement" at bounding box center [266, 314] width 196 height 17
type input "highlevel"
